Goal: Information Seeking & Learning: Learn about a topic

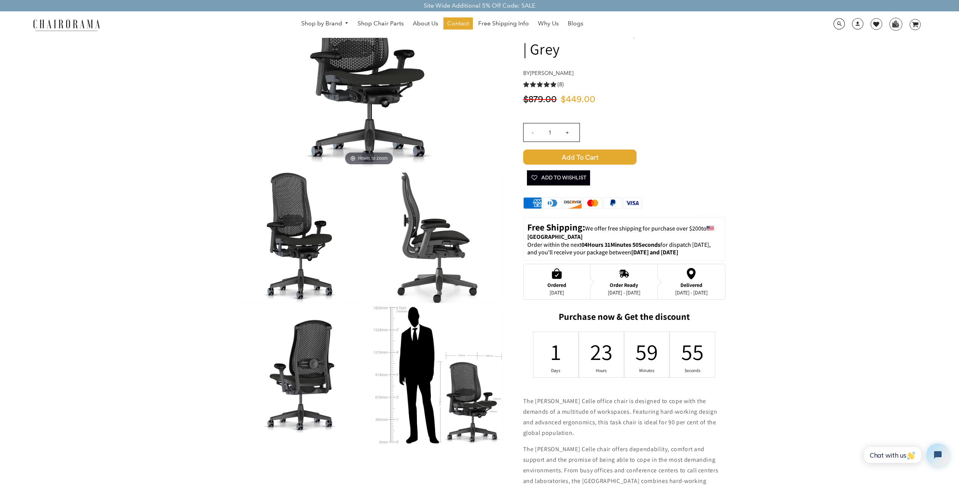
click at [431, 248] on img at bounding box center [438, 237] width 130 height 130
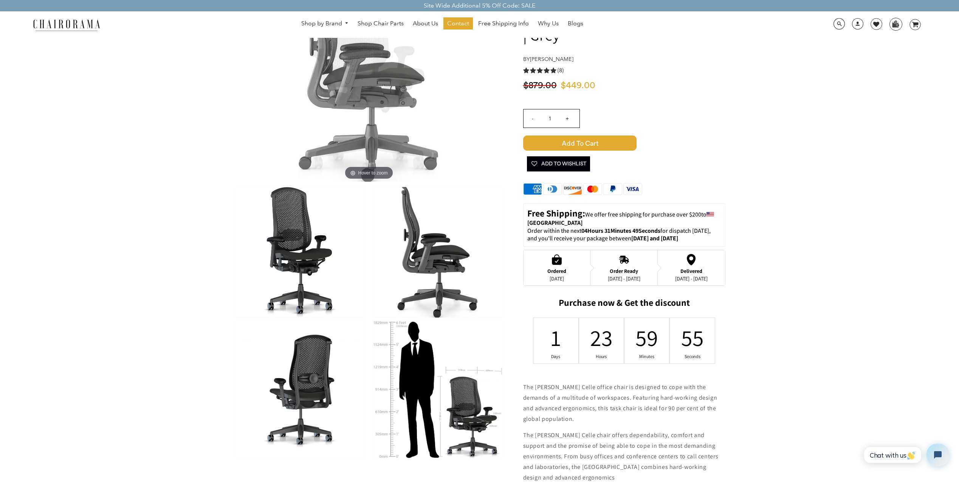
scroll to position [96, 0]
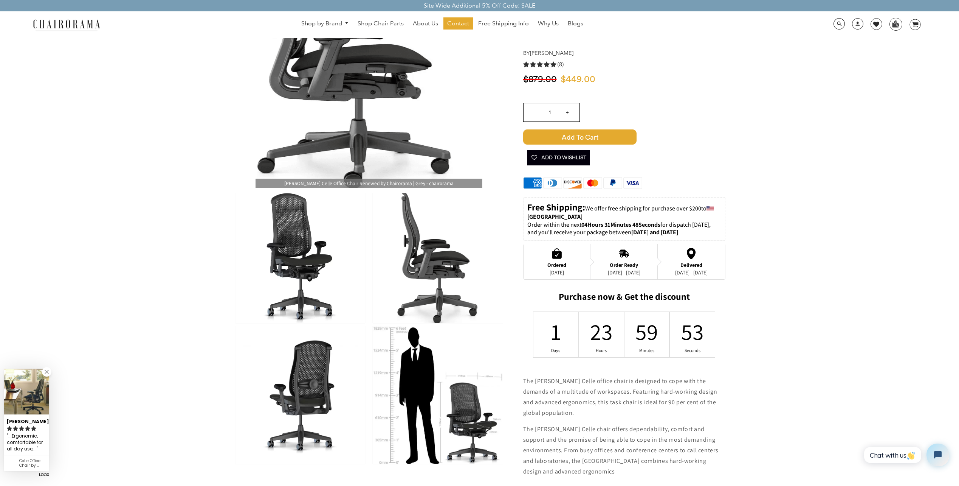
click at [379, 180] on img at bounding box center [369, 74] width 227 height 227
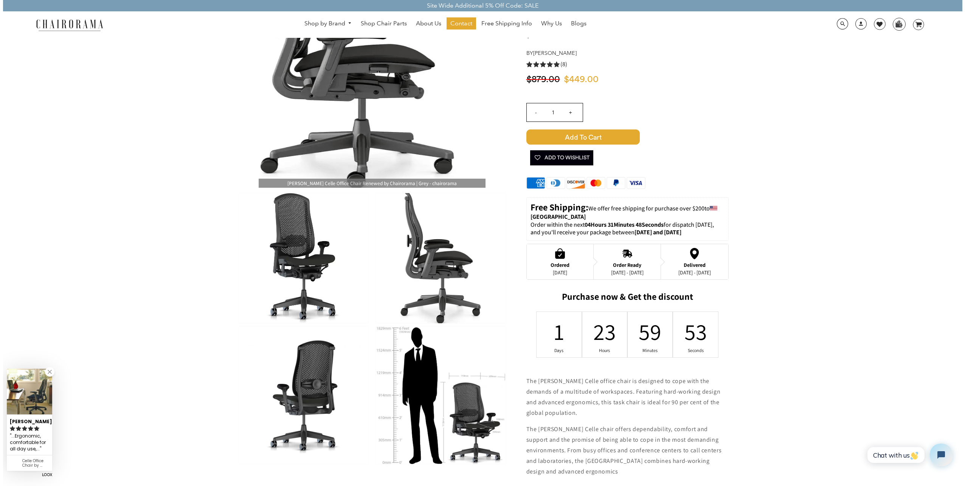
scroll to position [118, 0]
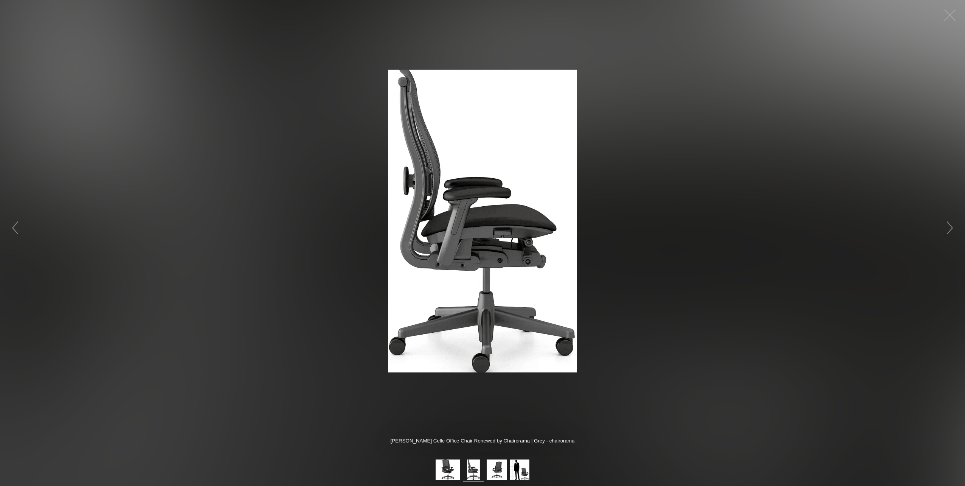
click at [463, 185] on img at bounding box center [482, 221] width 303 height 303
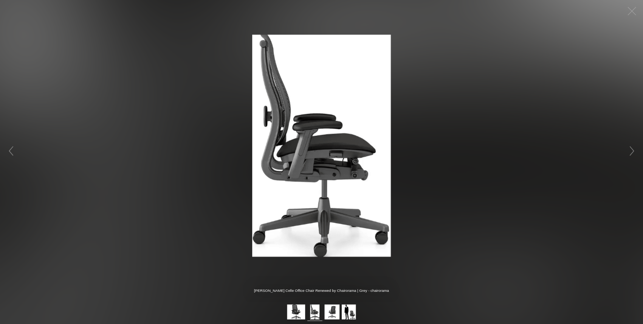
scroll to position [118, 0]
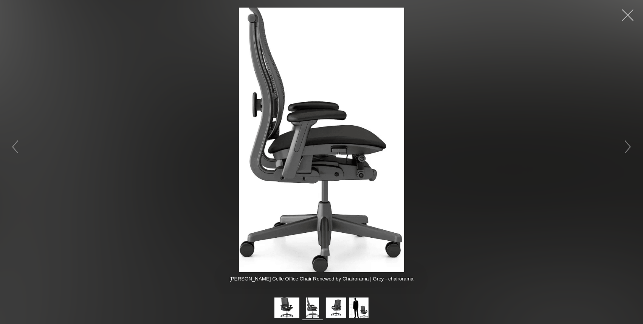
click at [629, 17] on button "button" at bounding box center [628, 15] width 23 height 23
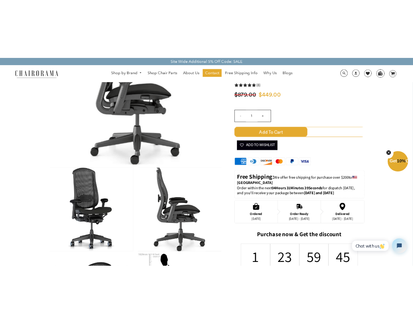
scroll to position [78, 0]
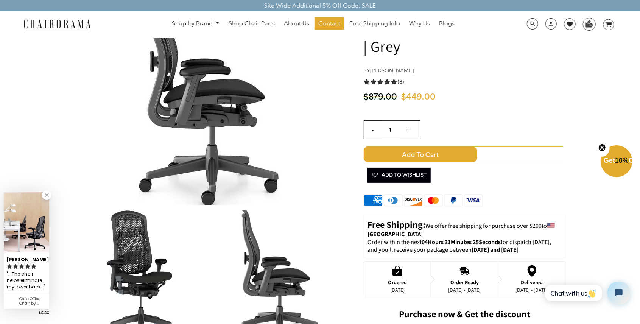
drag, startPoint x: 516, startPoint y: 157, endPoint x: 270, endPoint y: 120, distance: 249.4
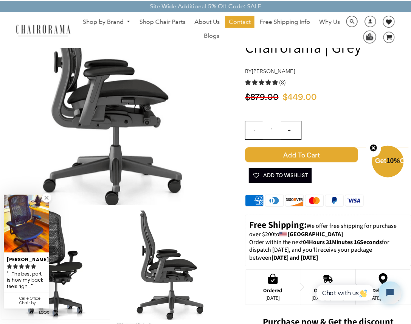
scroll to position [78, 0]
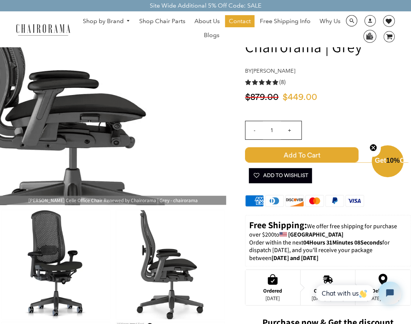
click at [191, 57] on img at bounding box center [113, 91] width 226 height 226
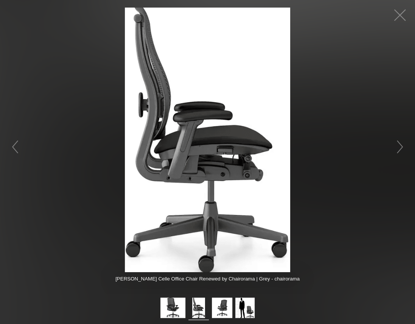
click at [253, 154] on img at bounding box center [207, 140] width 264 height 264
click at [401, 15] on button "button" at bounding box center [399, 15] width 23 height 23
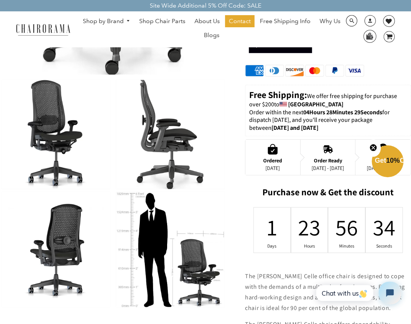
scroll to position [202, 0]
